Goal: Task Accomplishment & Management: Manage account settings

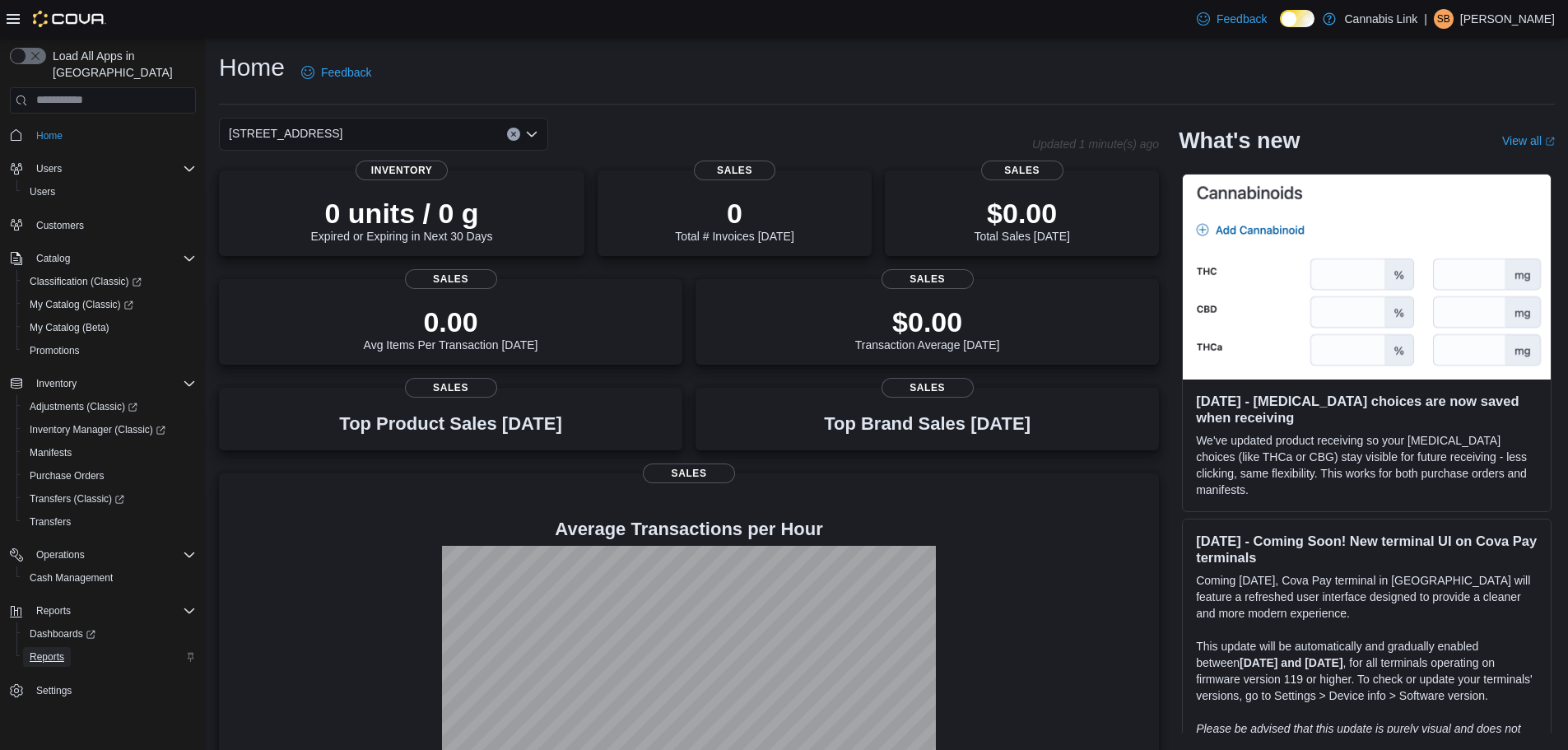
click at [59, 650] on span "Reports" at bounding box center [46, 656] width 35 height 13
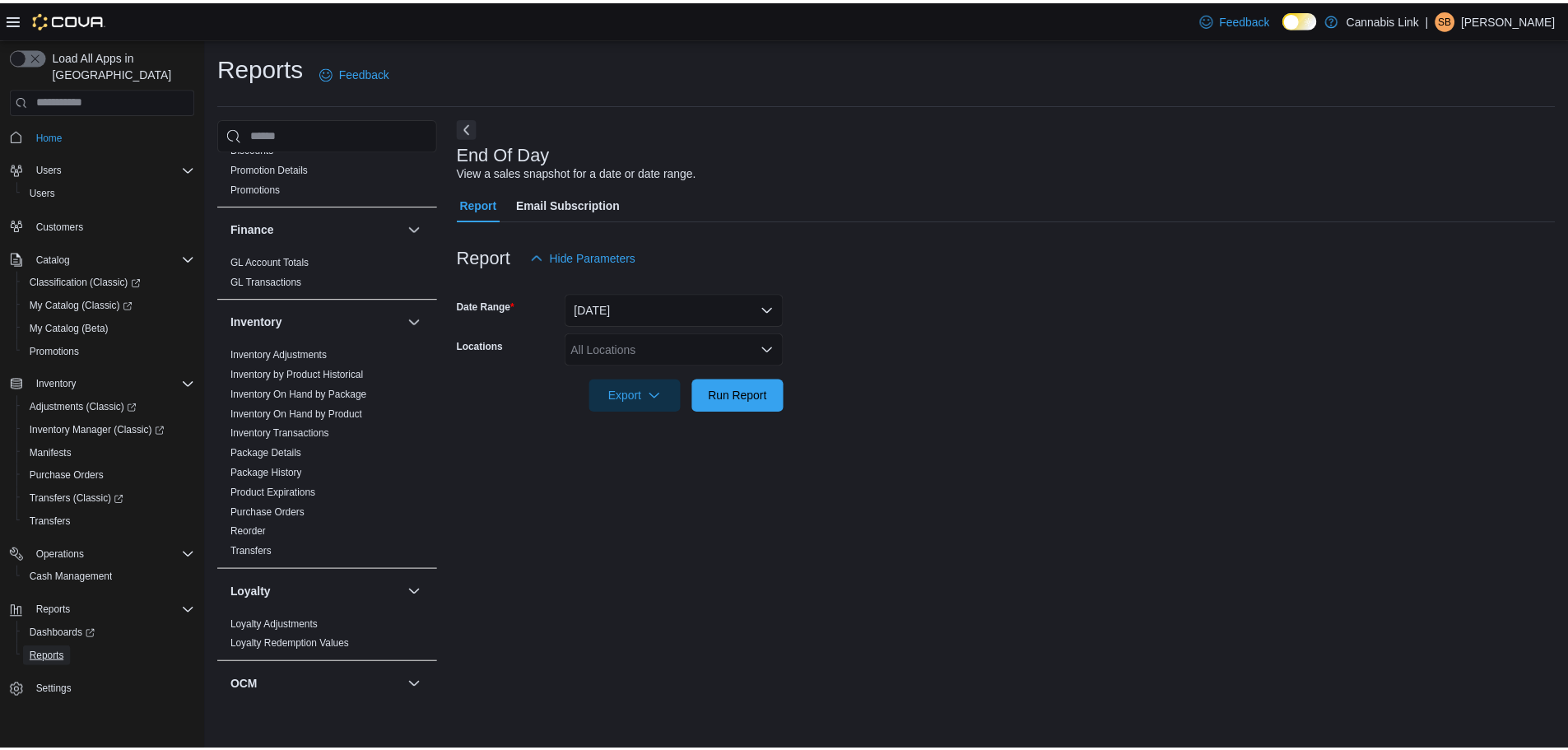
scroll to position [329, 0]
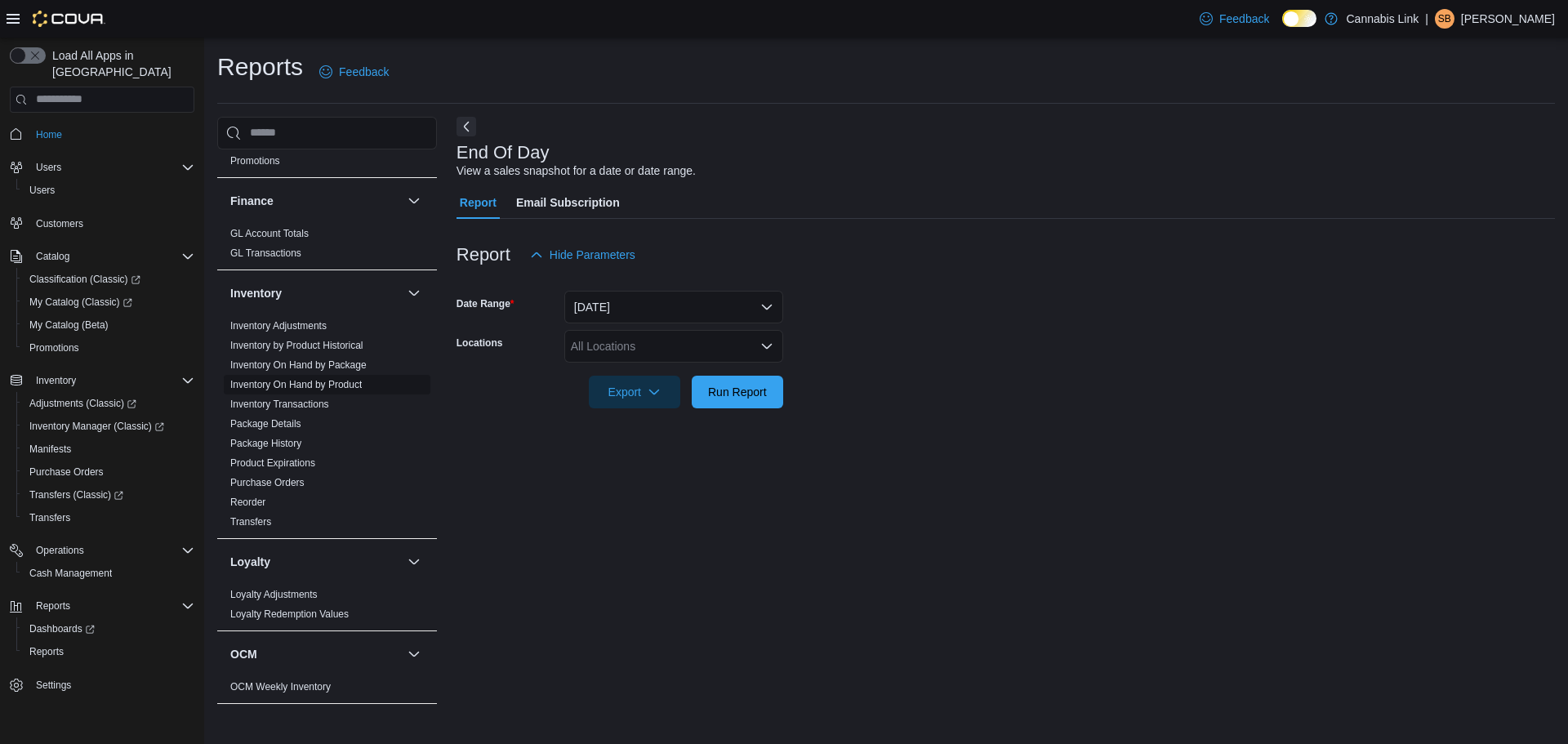
click at [352, 378] on span "Inventory On Hand by Product" at bounding box center [296, 384] width 131 height 13
click at [325, 385] on link "Inventory On Hand by Product" at bounding box center [296, 384] width 131 height 12
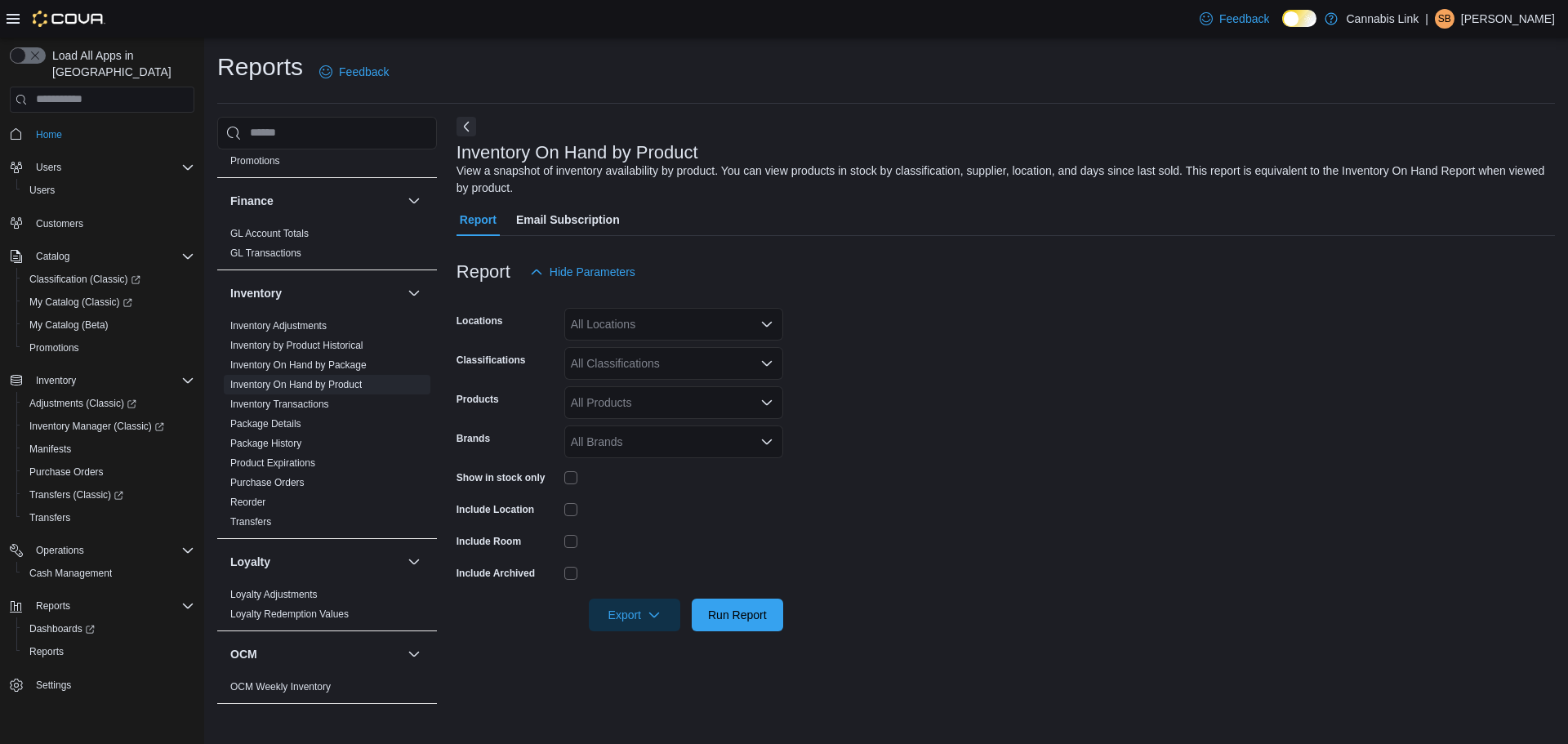
click at [670, 339] on div "All Locations" at bounding box center [673, 324] width 219 height 33
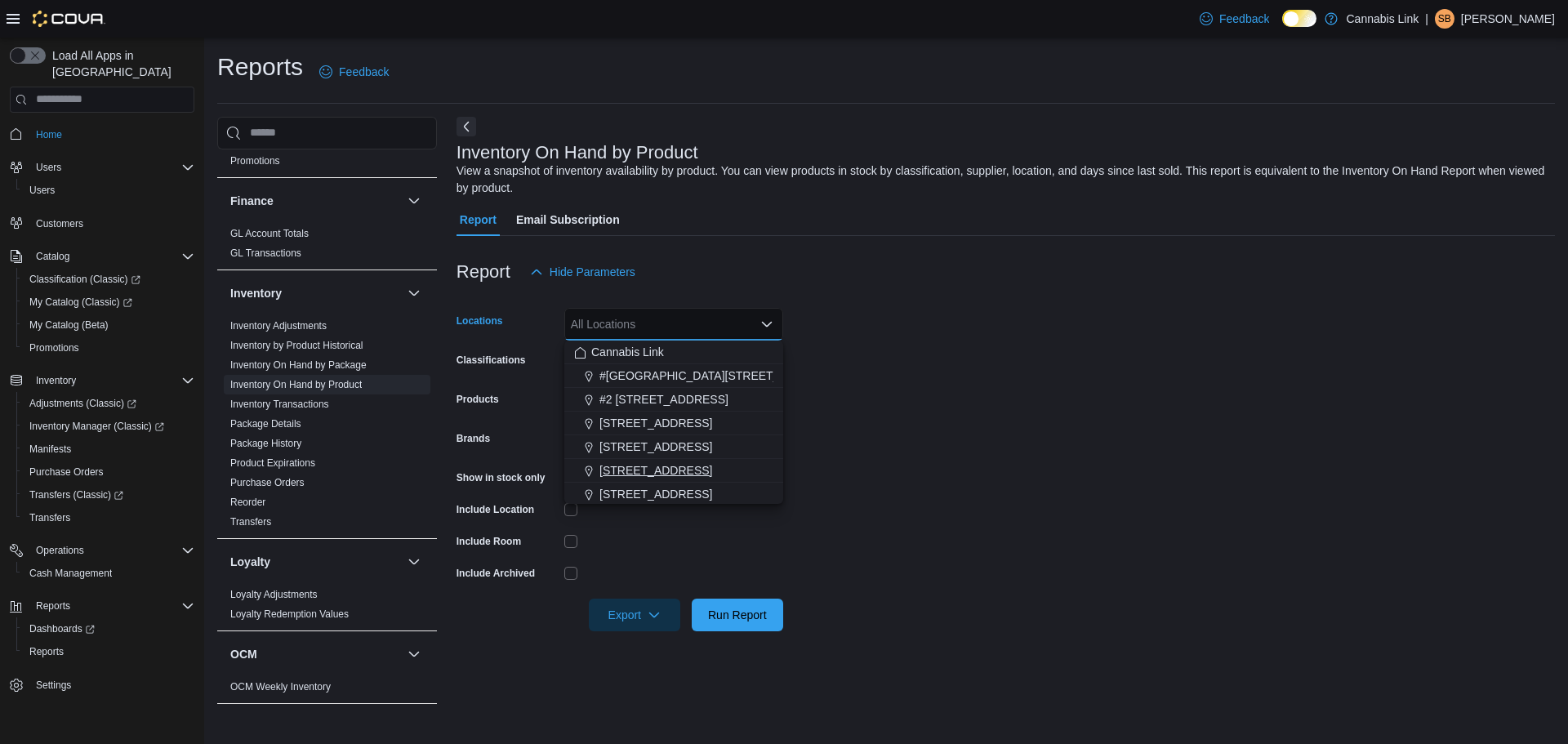
click at [640, 466] on span "[STREET_ADDRESS]" at bounding box center [655, 470] width 113 height 16
click at [644, 506] on div at bounding box center [673, 509] width 219 height 13
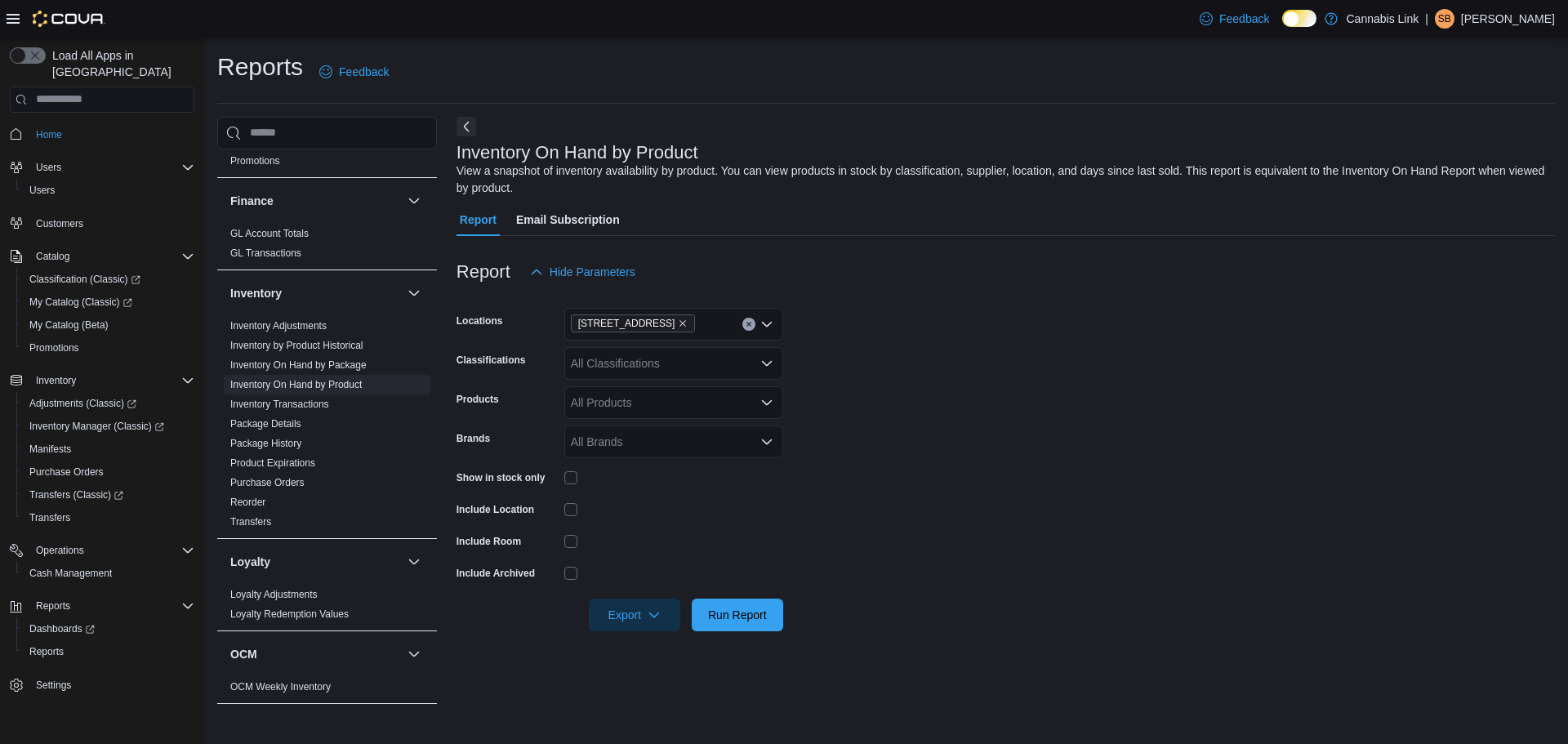
click at [578, 482] on div at bounding box center [673, 477] width 219 height 13
click at [722, 612] on span "Run Report" at bounding box center [737, 614] width 59 height 16
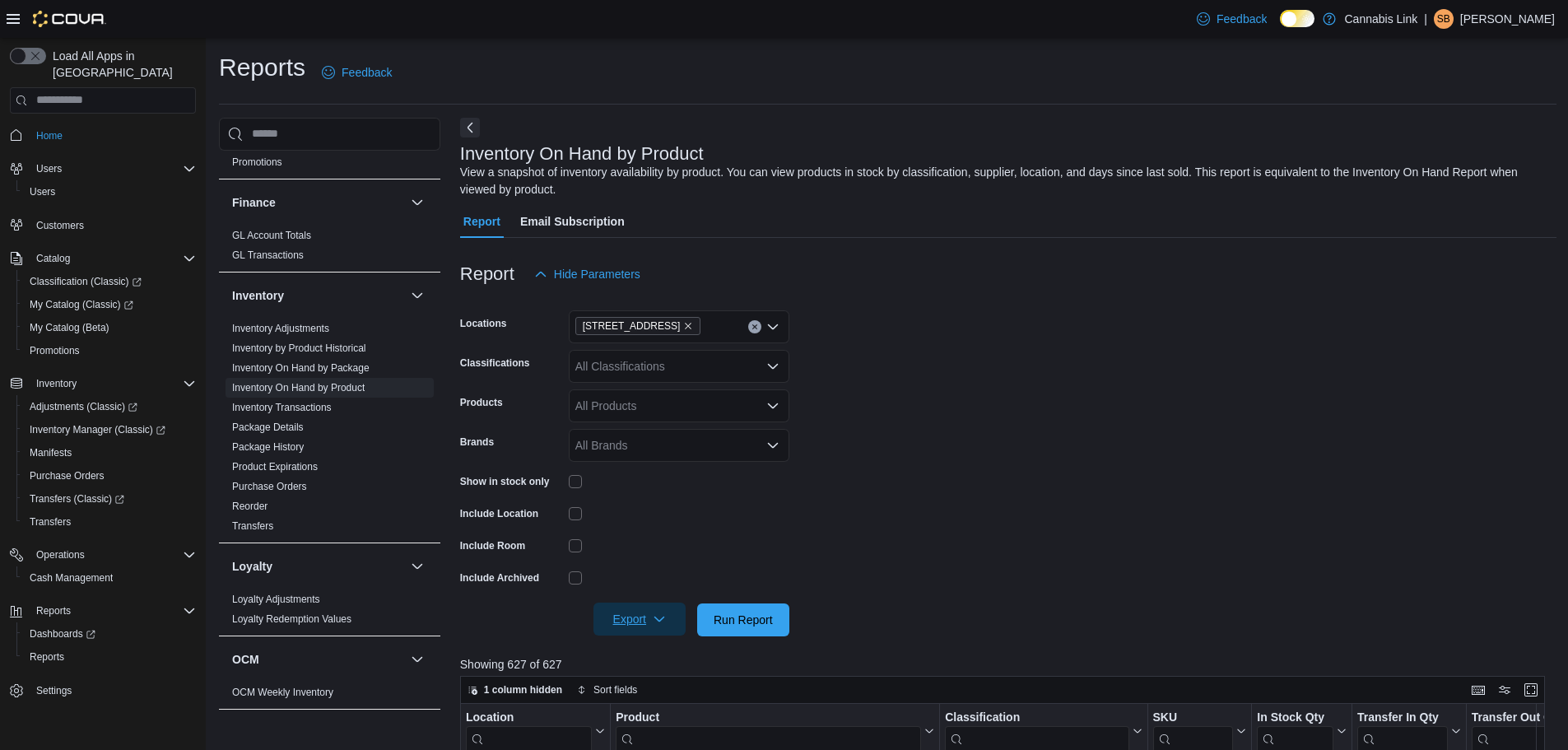
click at [639, 614] on span "Export" at bounding box center [639, 619] width 72 height 33
click at [656, 535] on button "Export to Excel" at bounding box center [642, 520] width 94 height 33
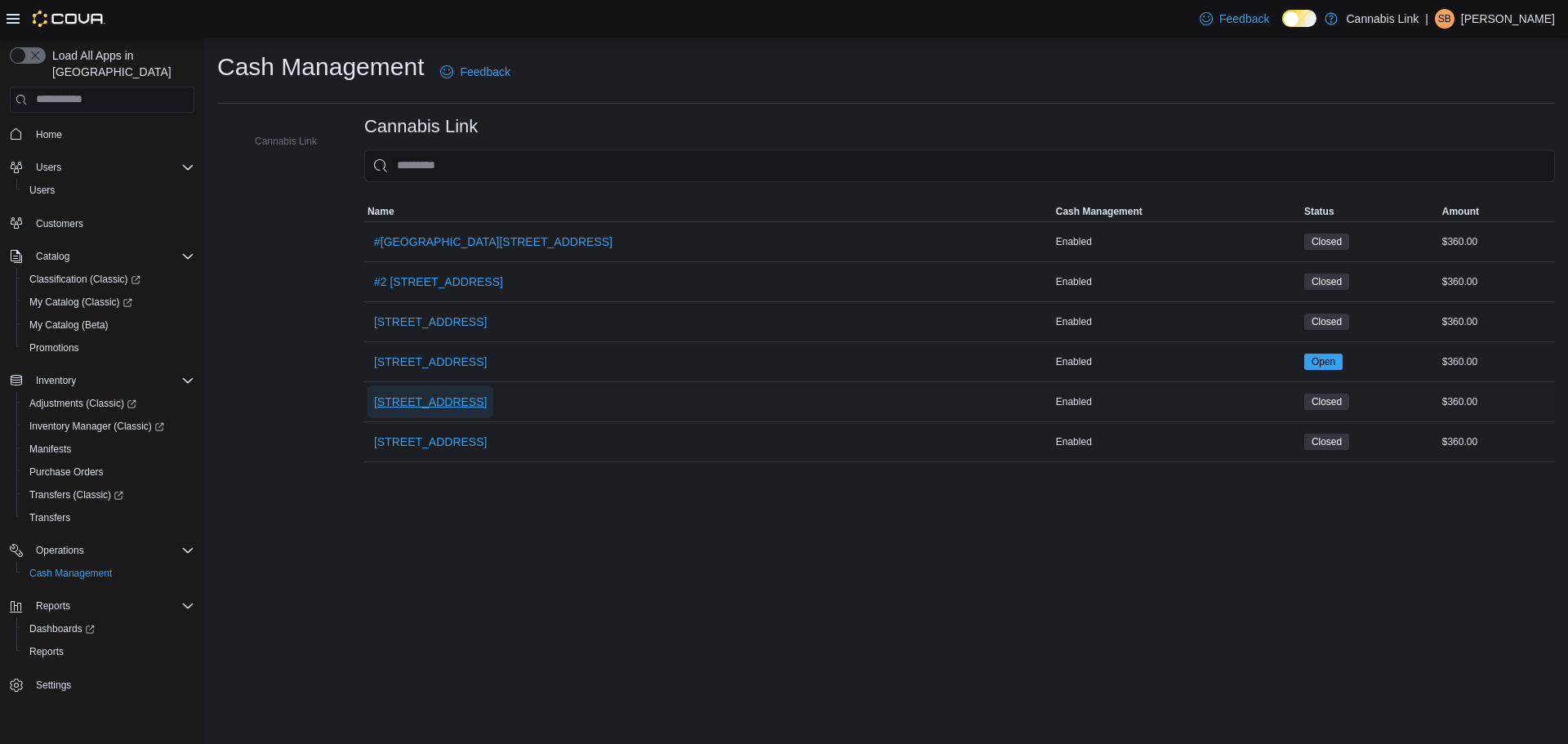
click at [417, 399] on span "[STREET_ADDRESS]" at bounding box center [430, 402] width 113 height 16
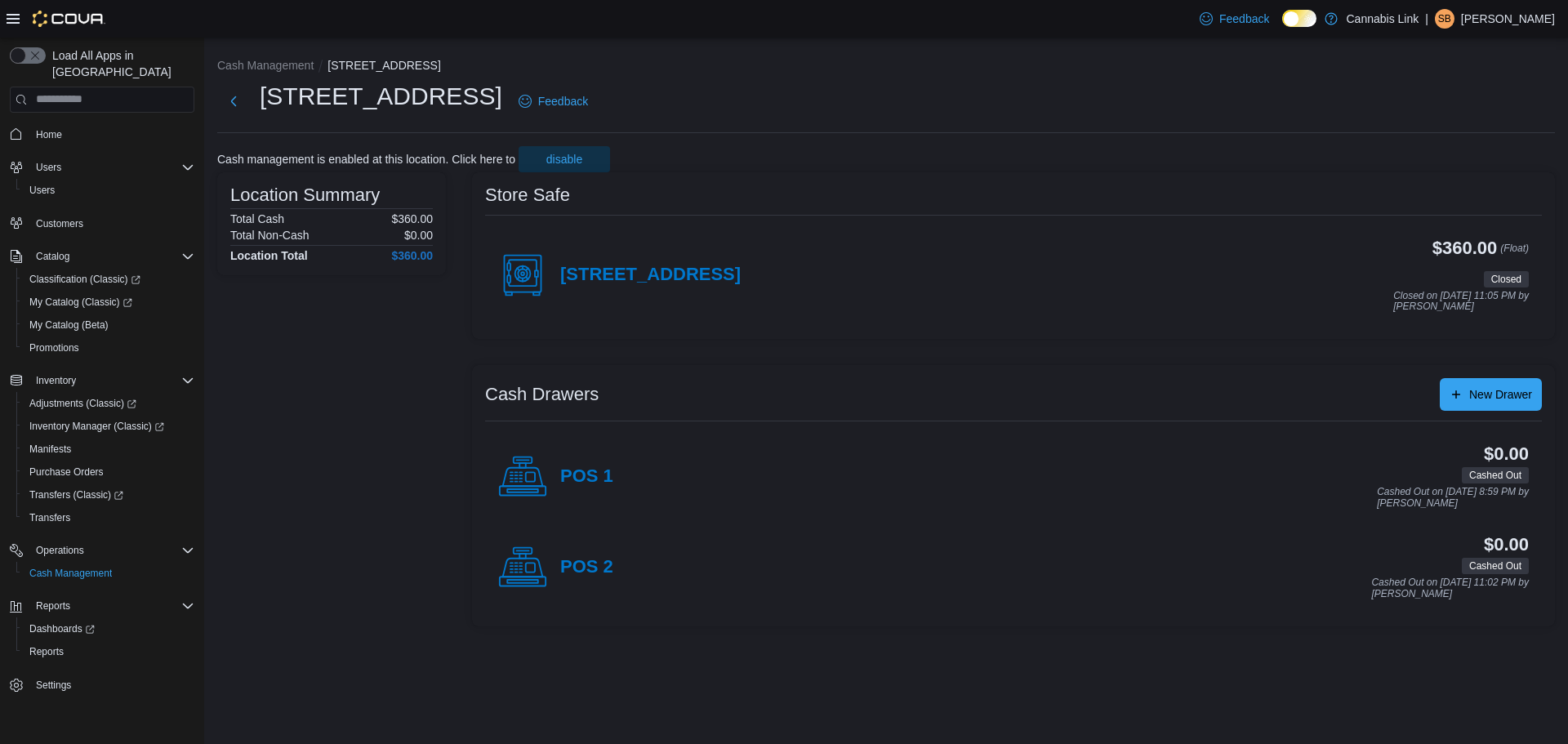
click at [588, 270] on h4 "[STREET_ADDRESS]" at bounding box center [651, 275] width 181 height 21
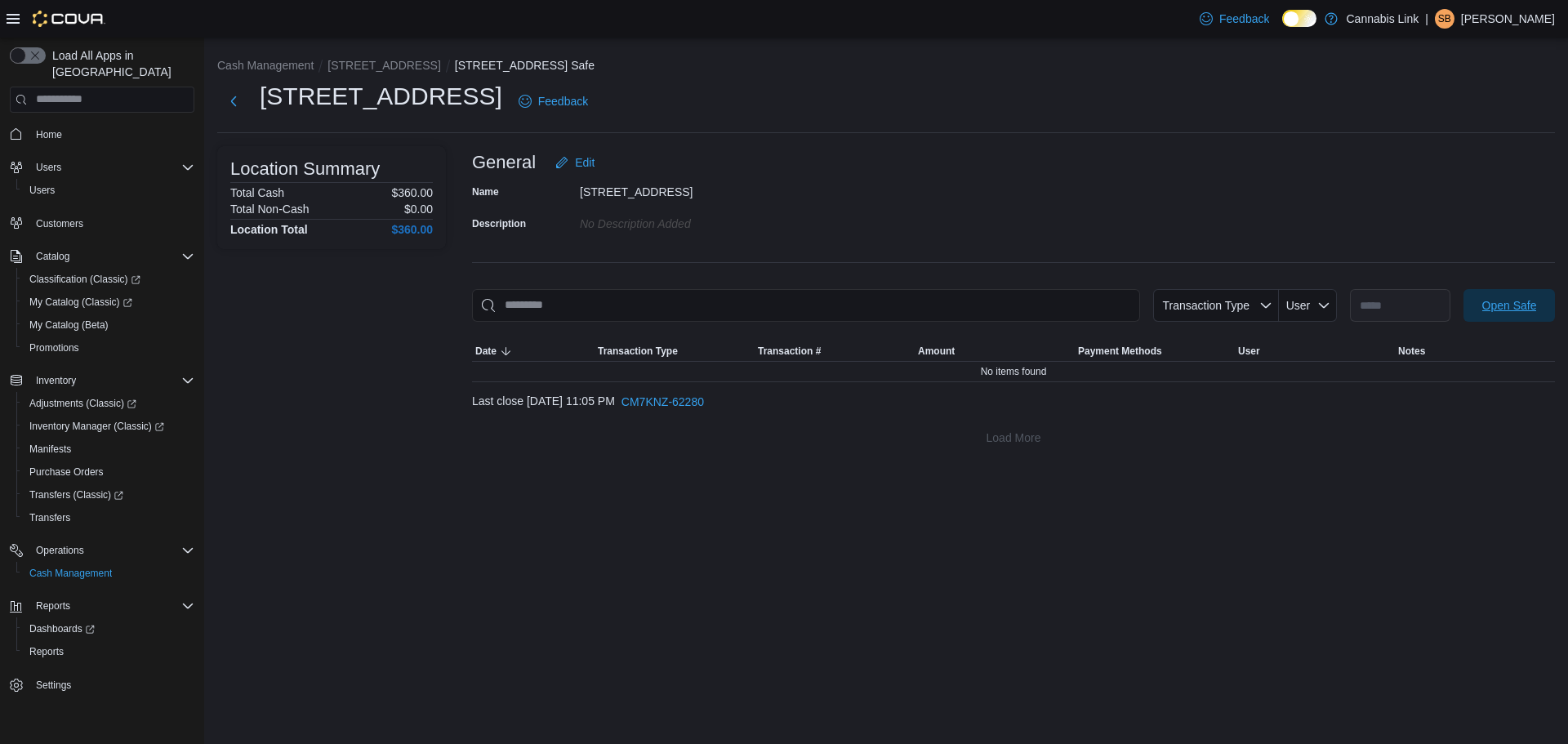
click at [1491, 317] on span "Open Safe" at bounding box center [1509, 305] width 72 height 33
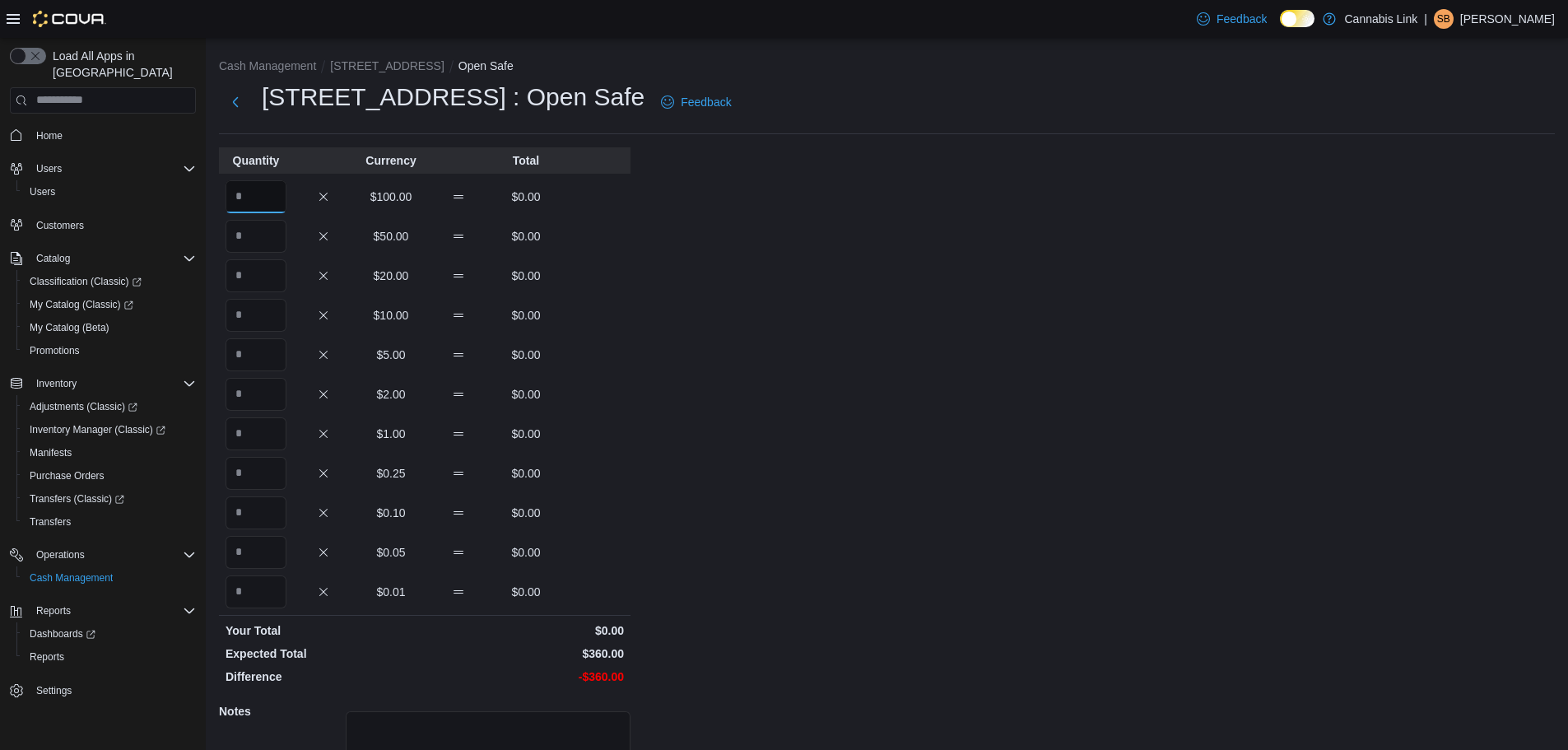
click at [267, 206] on input "Quantity" at bounding box center [256, 197] width 61 height 33
type input "*"
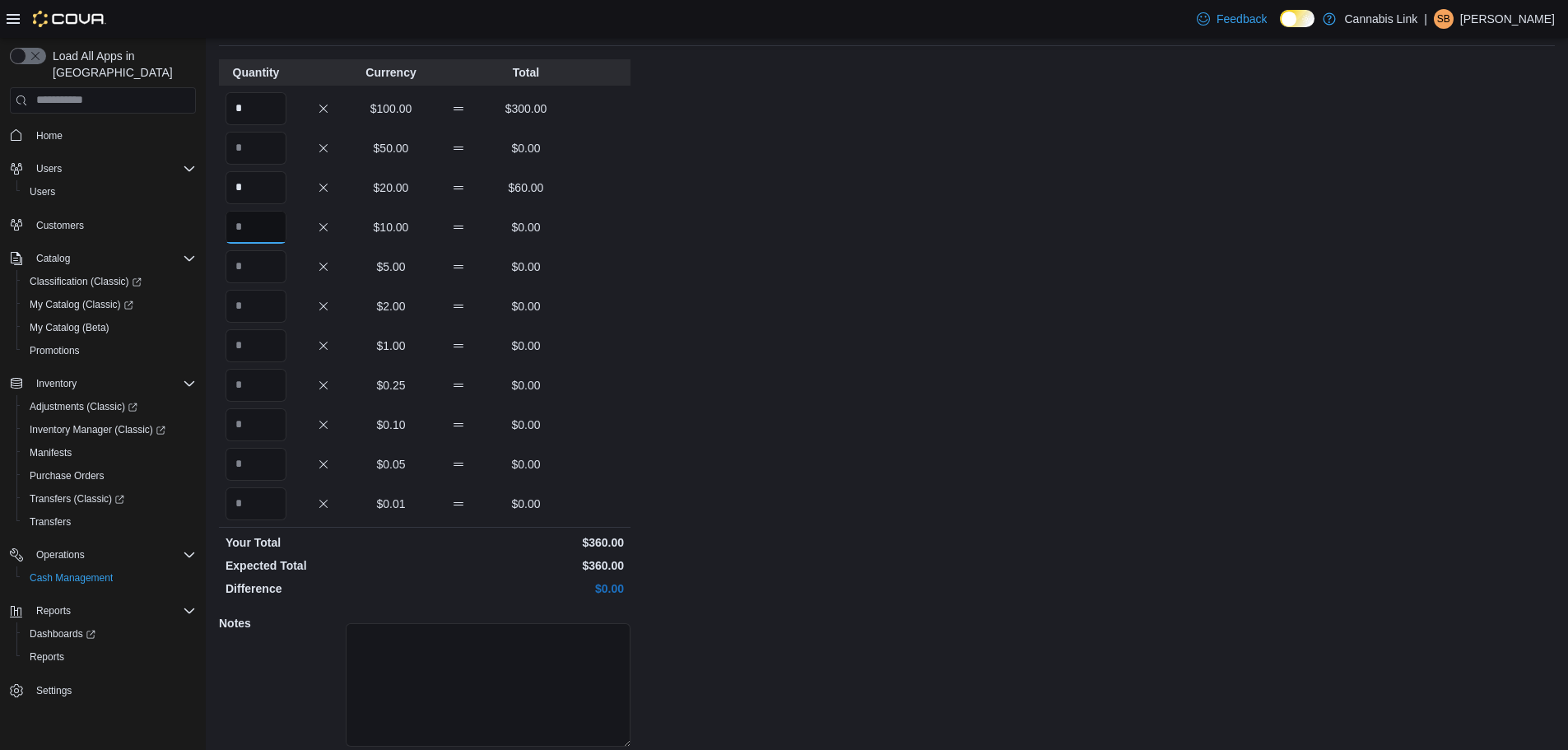
scroll to position [147, 0]
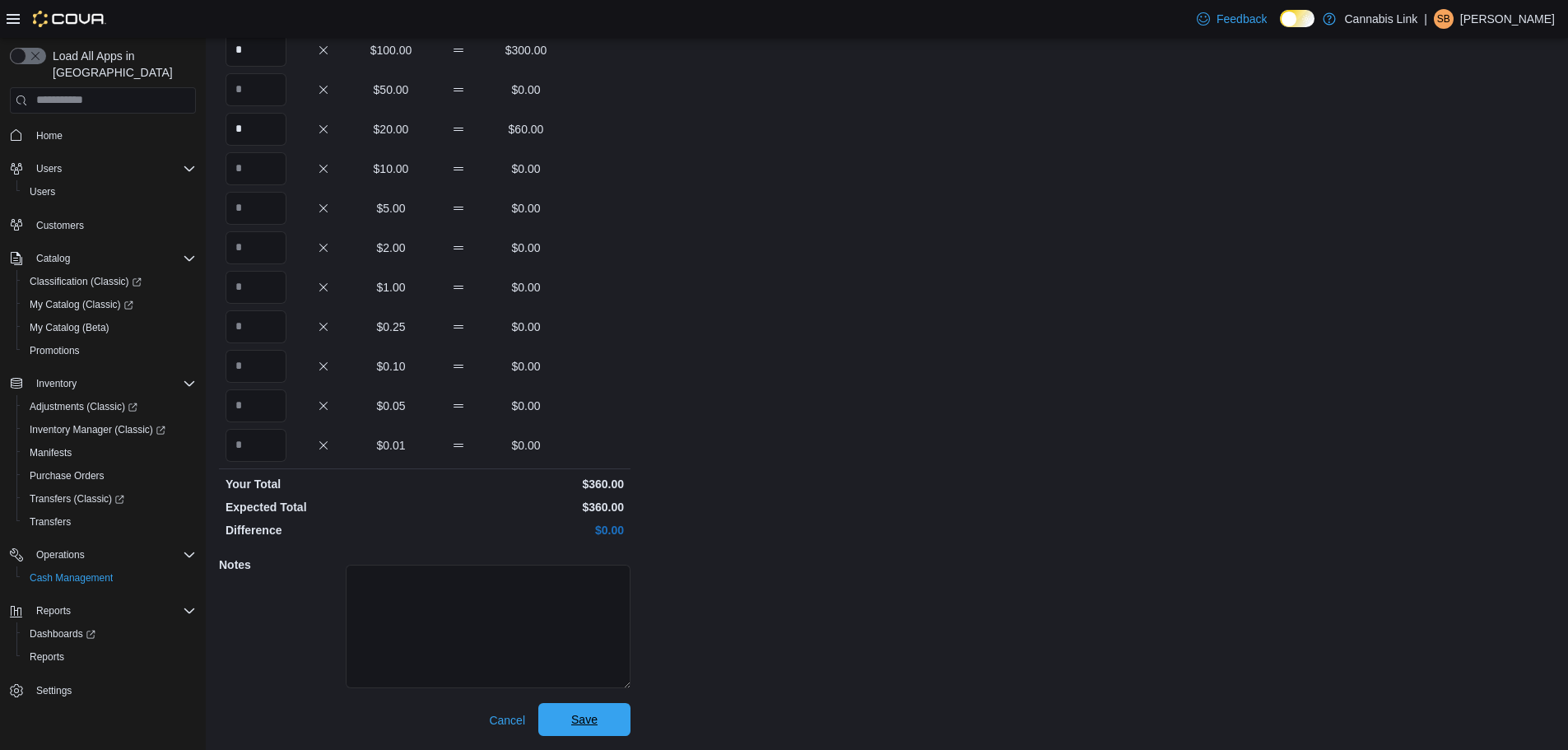
click at [567, 733] on span "Save" at bounding box center [584, 719] width 72 height 33
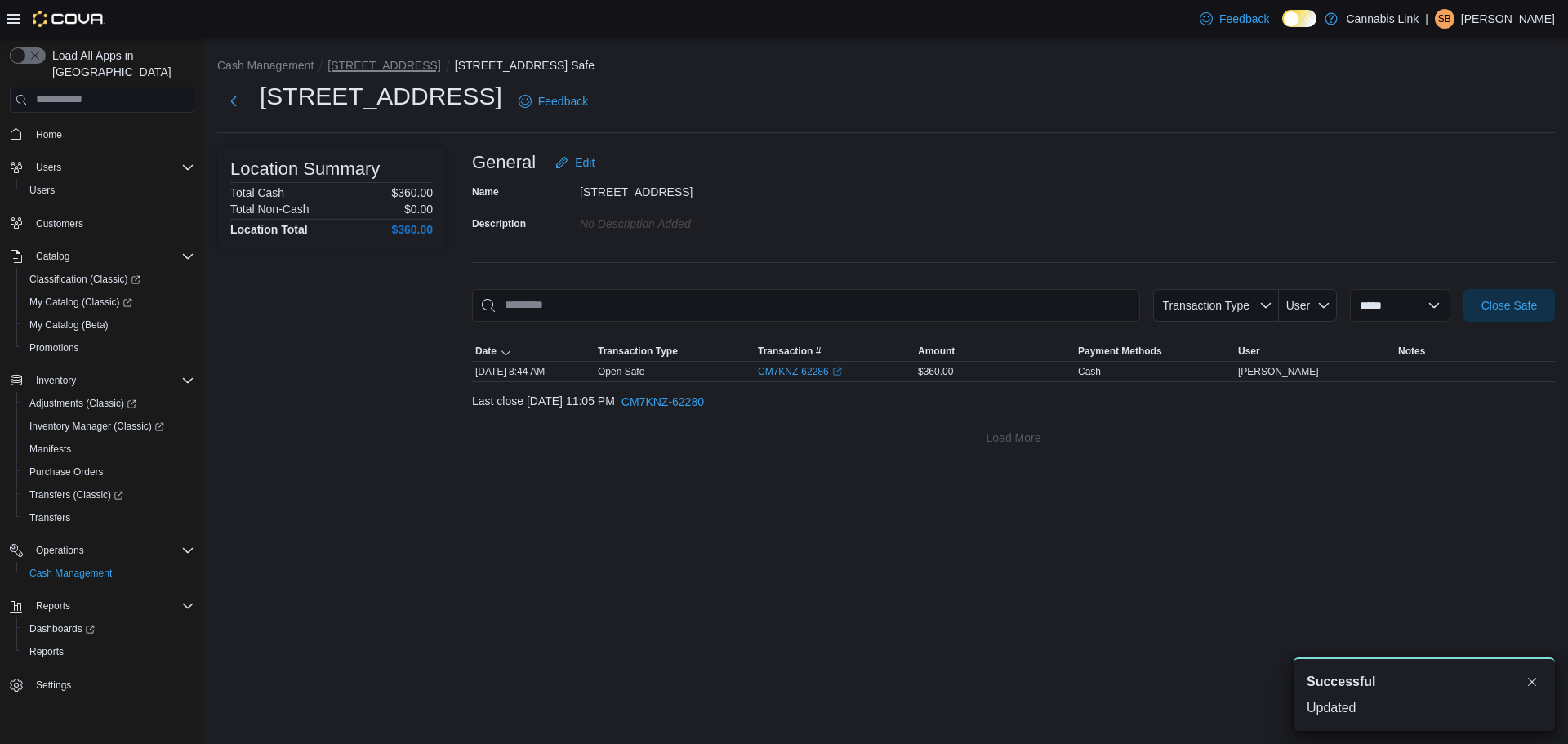
click at [377, 64] on button "[STREET_ADDRESS]" at bounding box center [383, 65] width 113 height 13
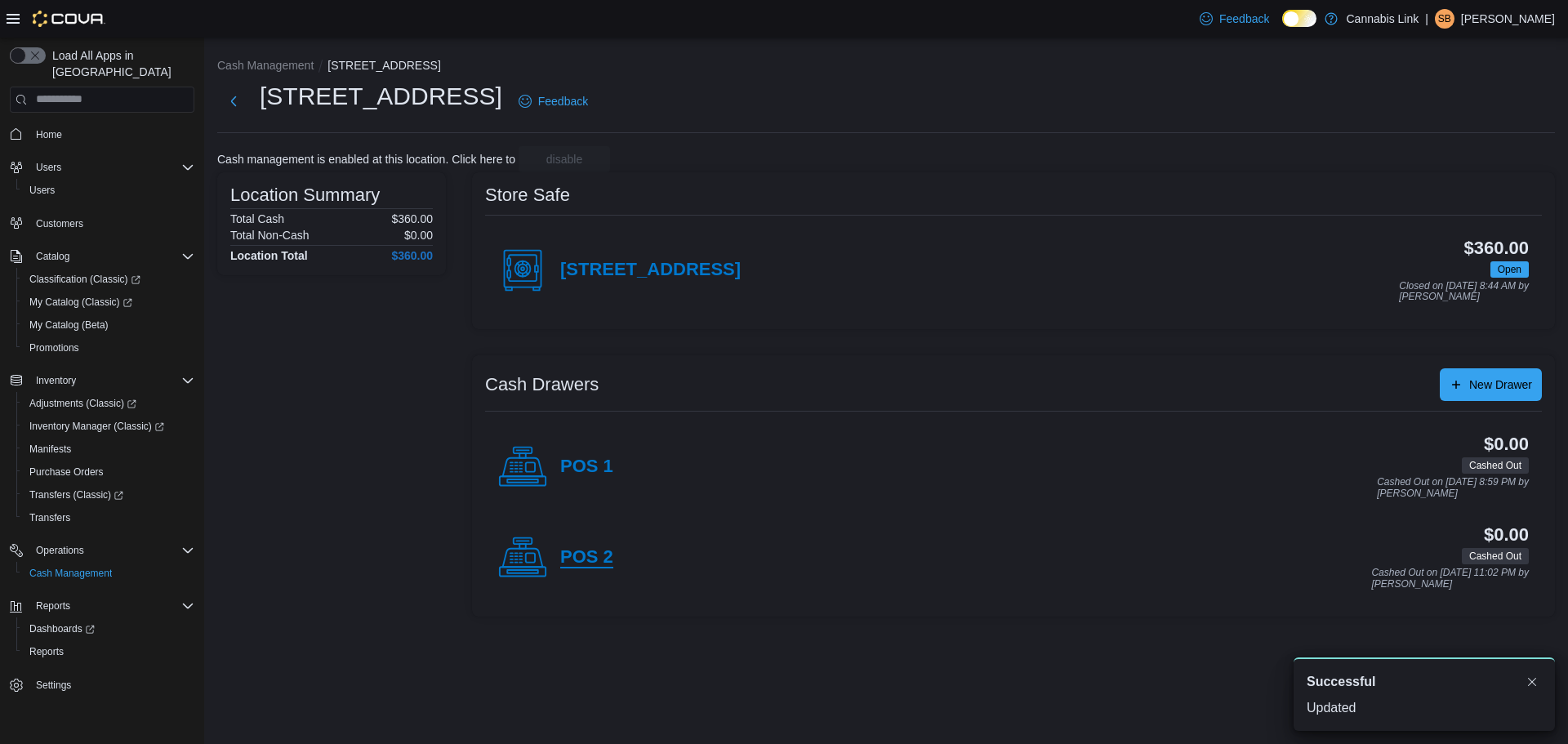
click at [571, 551] on h4 "POS 2" at bounding box center [587, 558] width 53 height 21
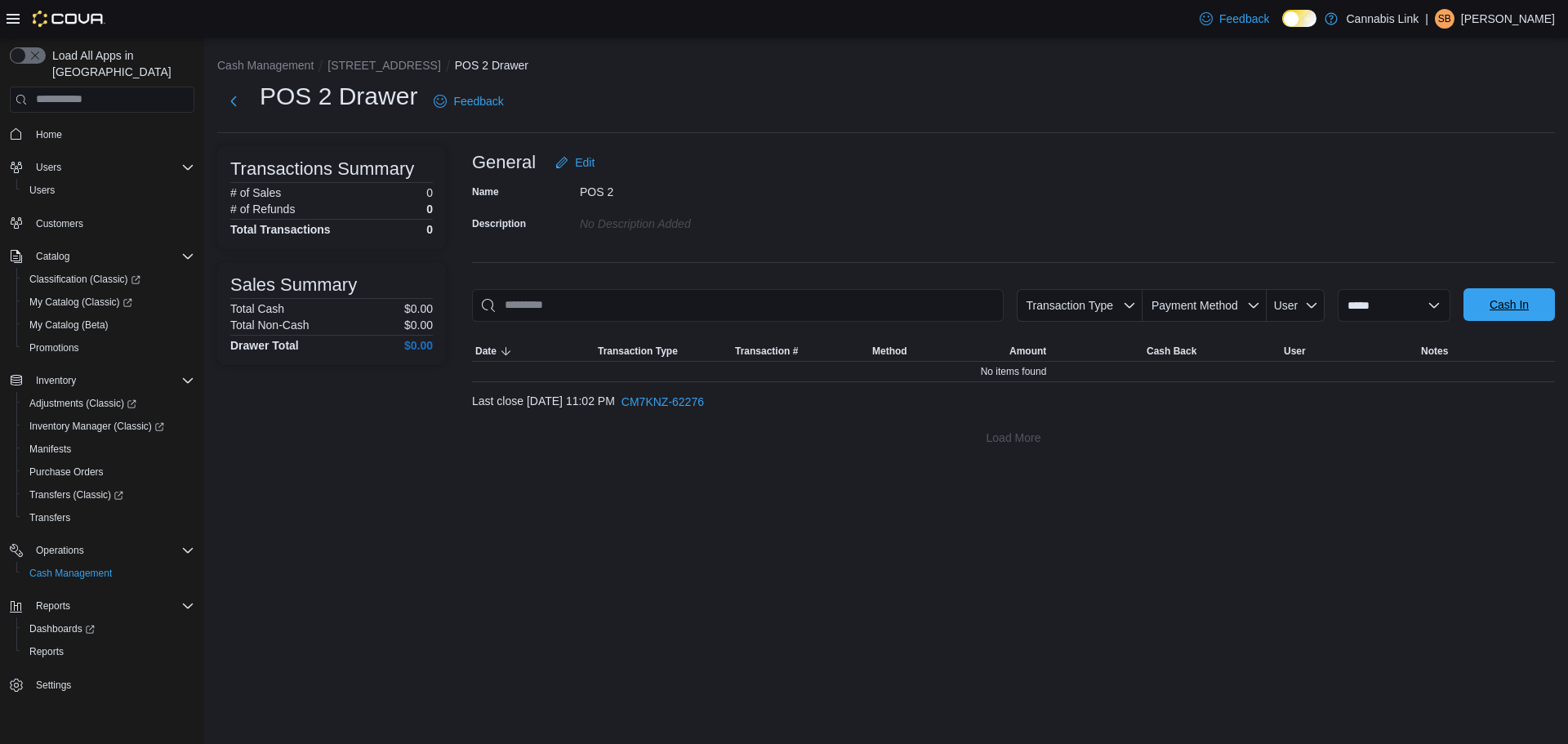
click at [1519, 313] on span "Cash In" at bounding box center [1509, 304] width 72 height 33
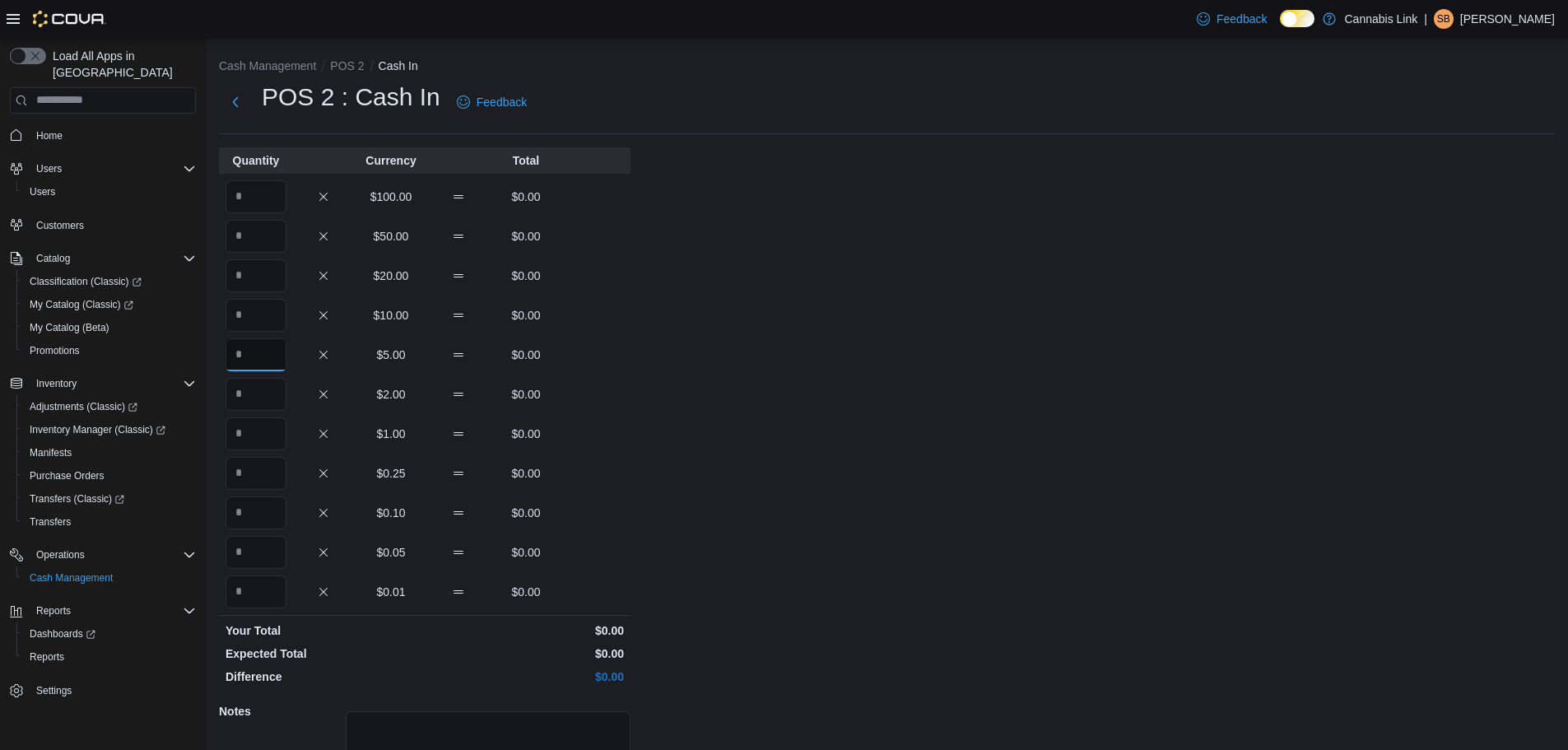
click at [277, 364] on input "Quantity" at bounding box center [256, 354] width 61 height 33
type input "**"
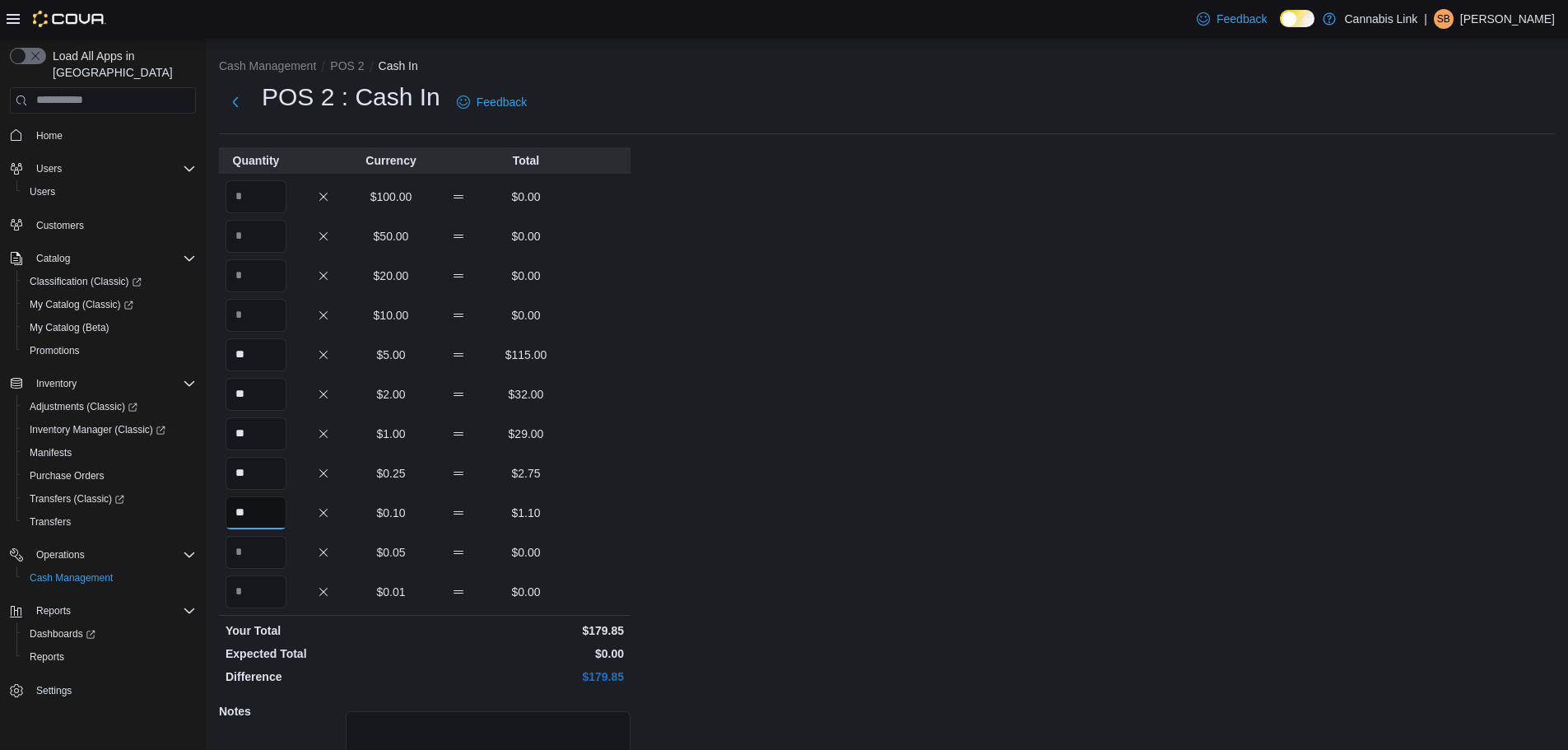
type input "**"
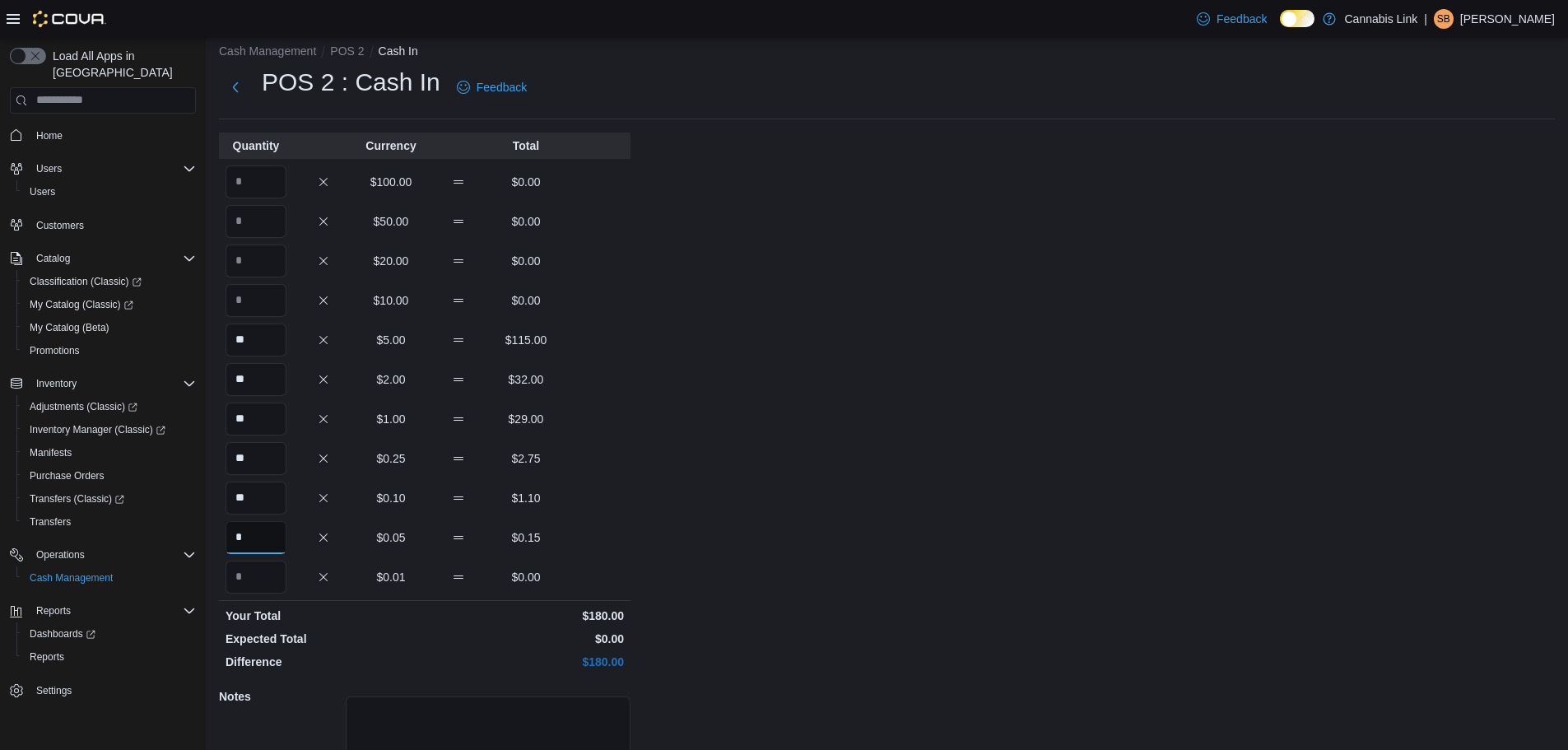
scroll to position [147, 0]
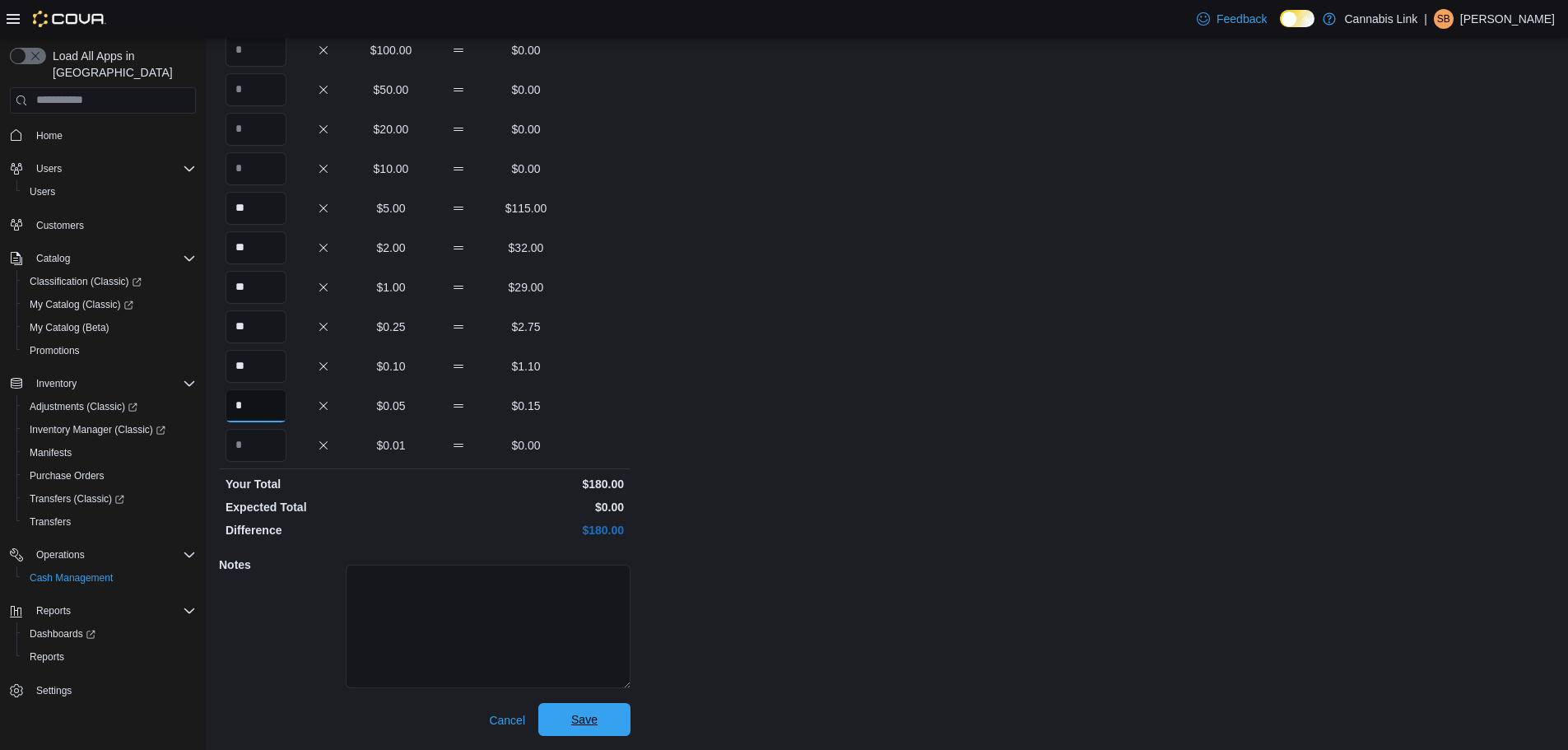
type input "*"
click at [578, 716] on span "Save" at bounding box center [584, 720] width 26 height 16
